Goal: Navigation & Orientation: Understand site structure

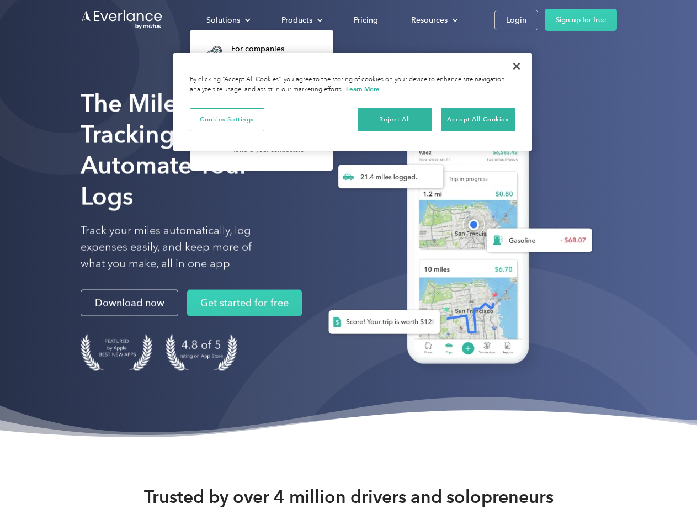
click at [228, 20] on div "Solutions" at bounding box center [223, 20] width 34 height 14
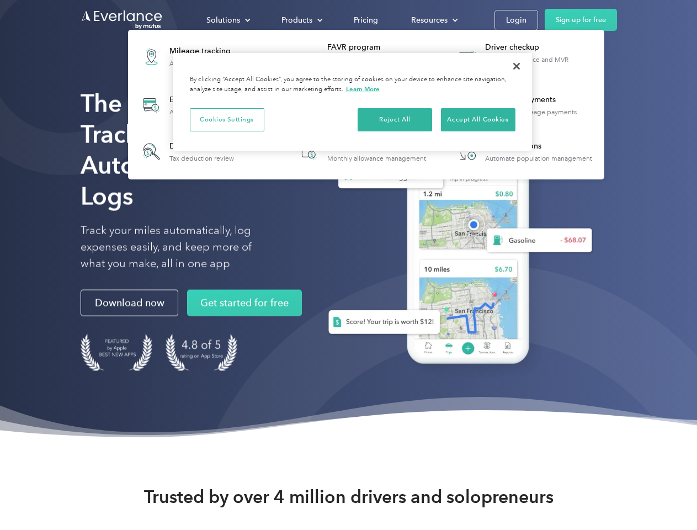
click at [301, 20] on div "Products" at bounding box center [296, 20] width 31 height 14
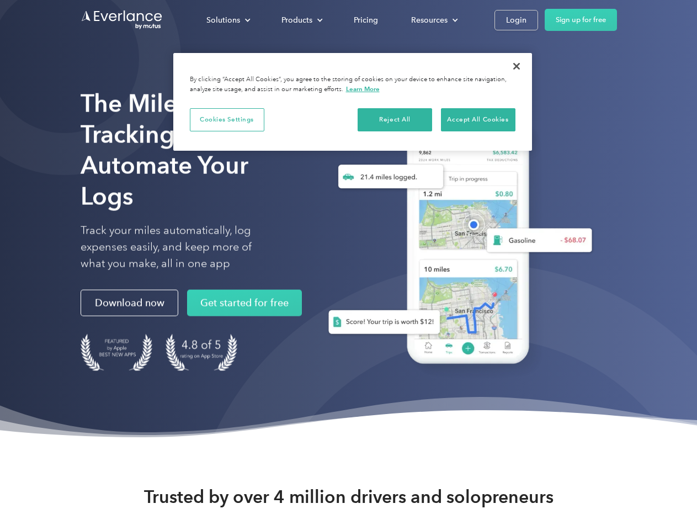
click at [433, 20] on div "Resources" at bounding box center [429, 20] width 36 height 14
click at [227, 119] on button "Cookies Settings" at bounding box center [227, 119] width 75 height 23
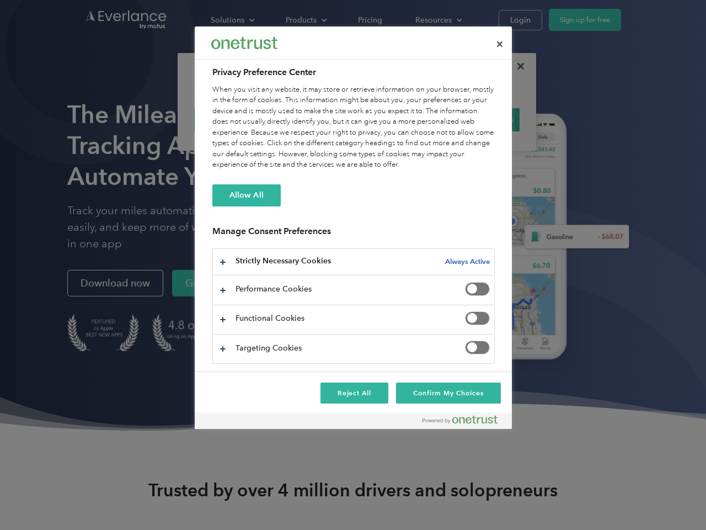
click at [395, 119] on div "When you visit any website, it may store or retrieve information on your browse…" at bounding box center [353, 127] width 283 height 86
click at [478, 119] on div "When you visit any website, it may store or retrieve information on your browse…" at bounding box center [353, 127] width 283 height 86
click at [517, 66] on div at bounding box center [353, 265] width 706 height 530
